Goal: Find contact information: Find contact information

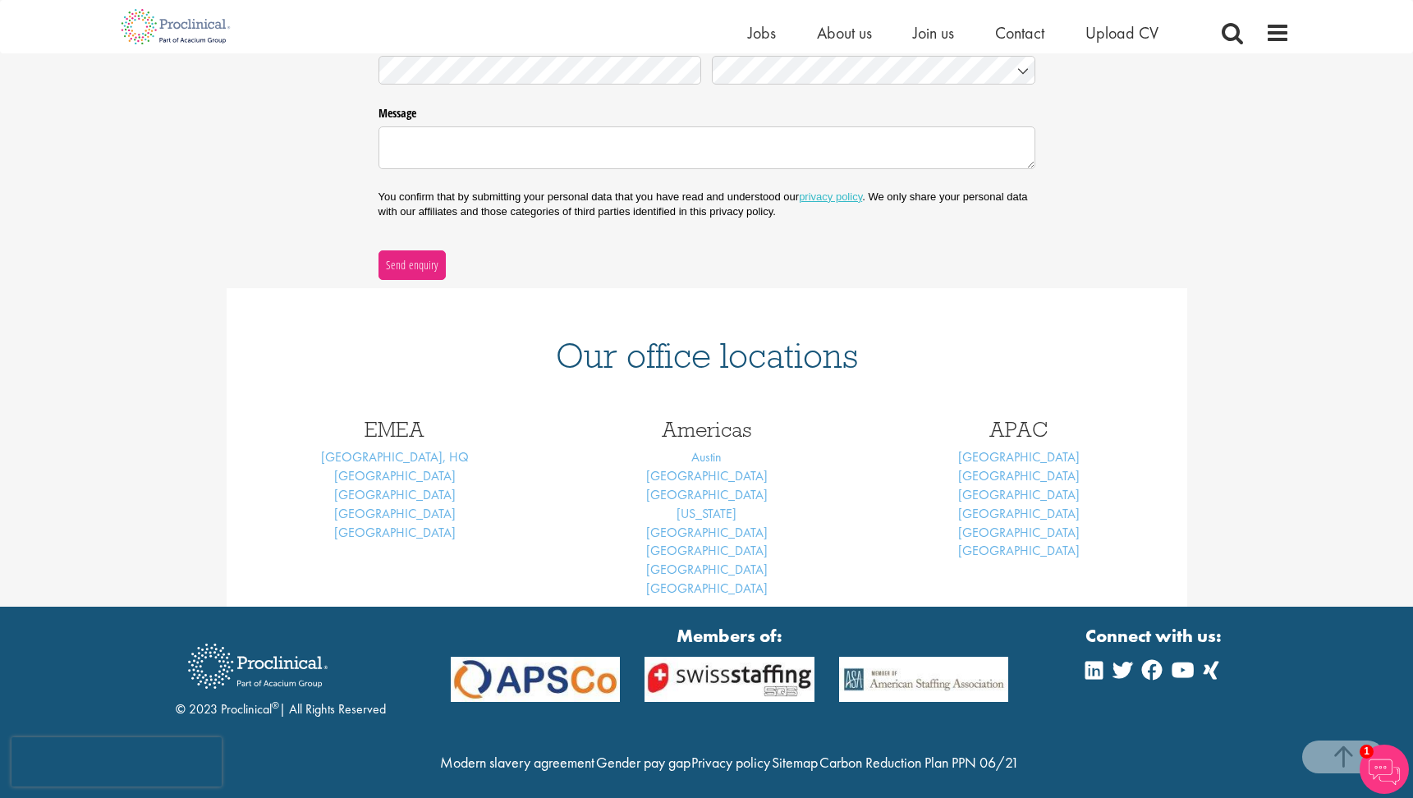
scroll to position [447, 0]
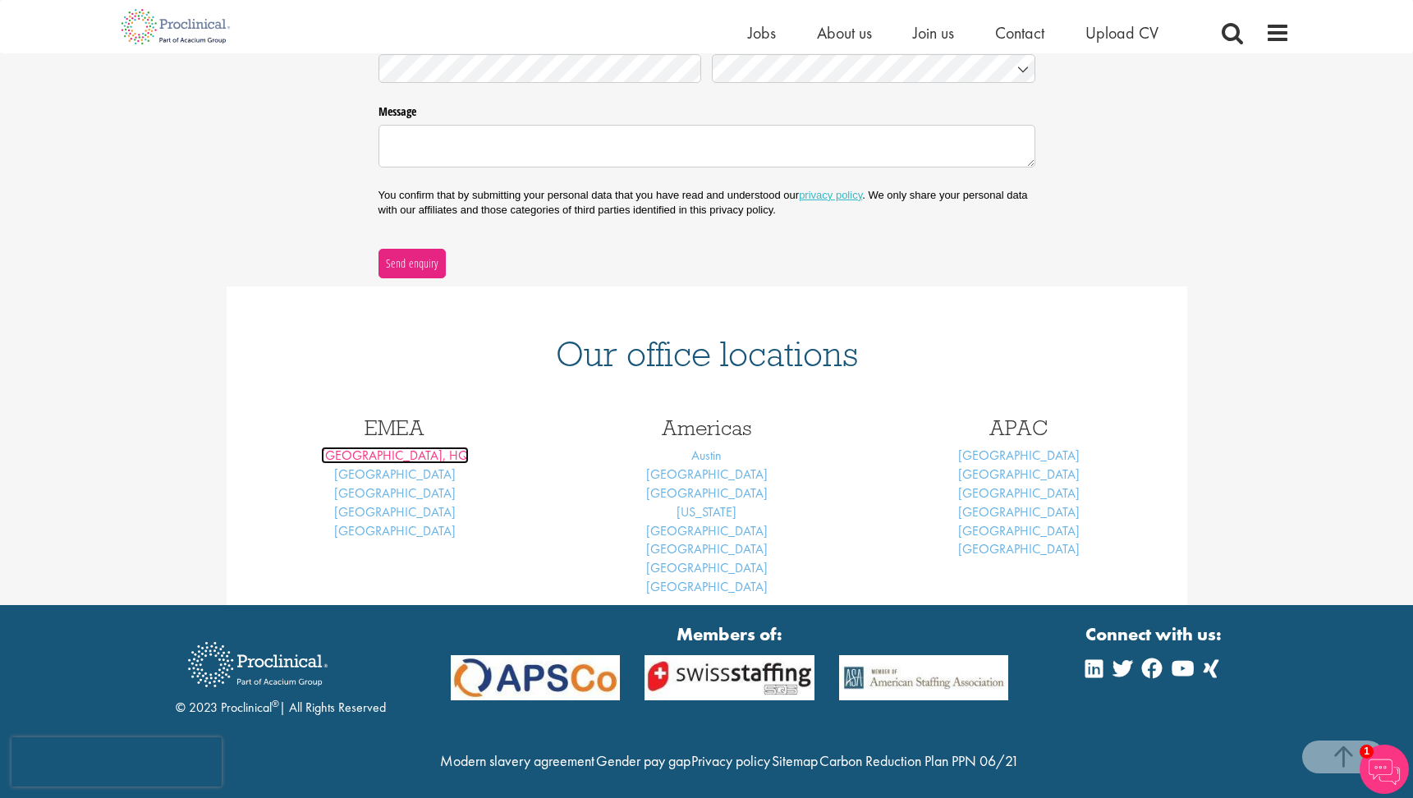
click at [408, 458] on link "London, HQ" at bounding box center [395, 455] width 148 height 17
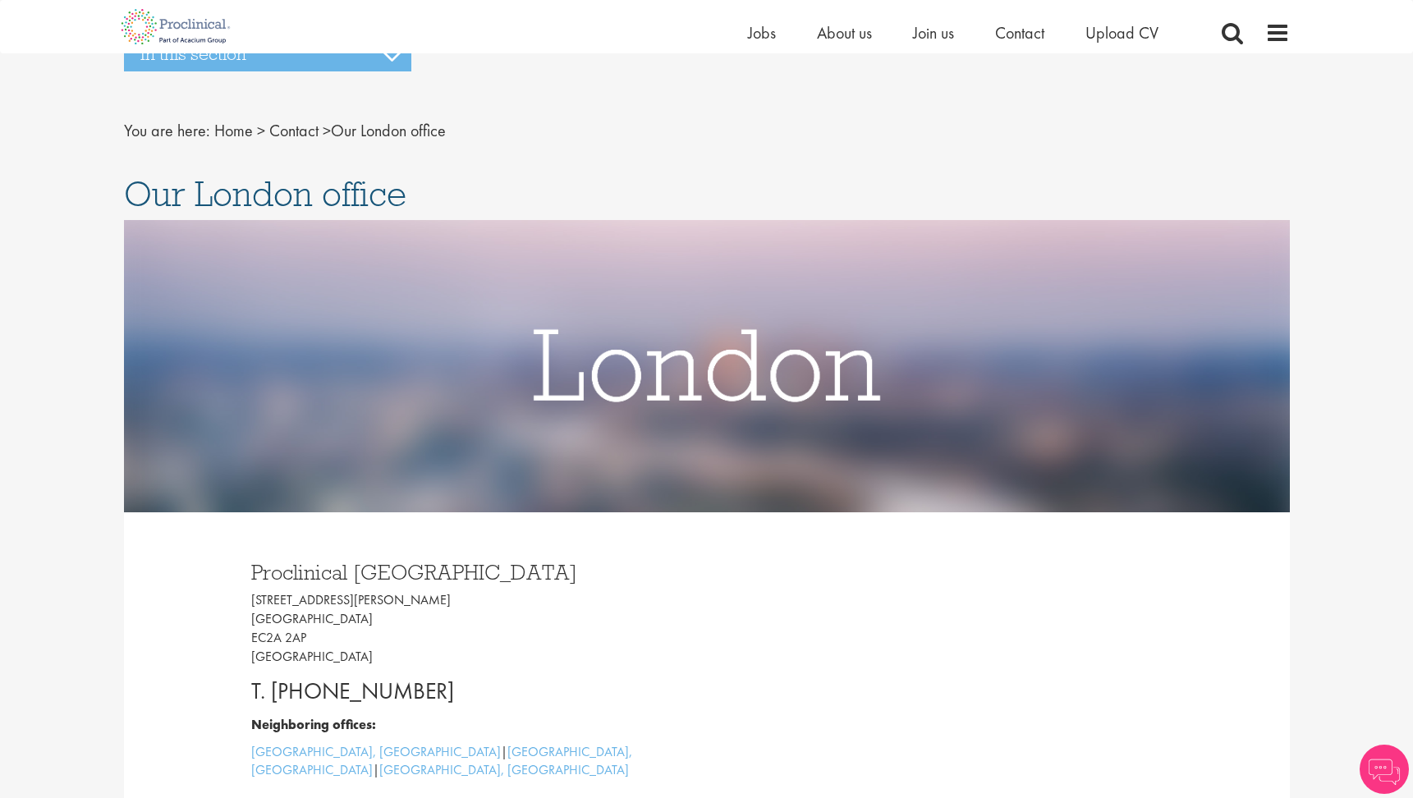
scroll to position [447, 0]
